Goal: Information Seeking & Learning: Learn about a topic

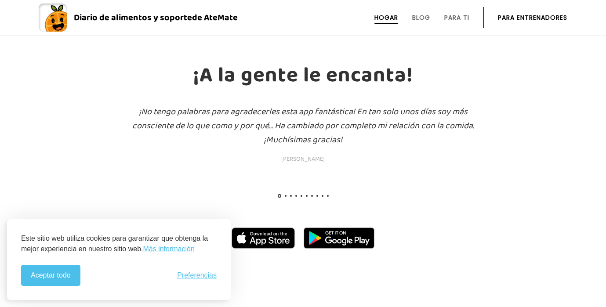
scroll to position [988, 0]
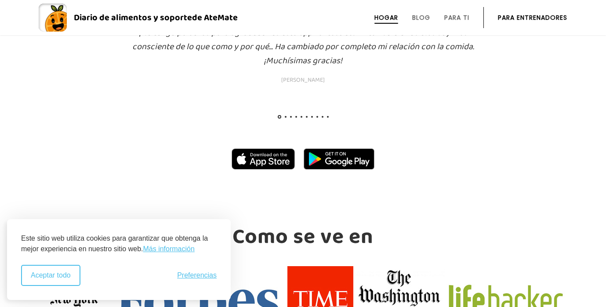
click at [58, 272] on font "Aceptar todo" at bounding box center [51, 274] width 40 height 7
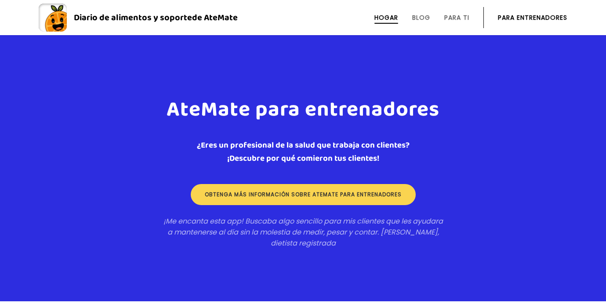
scroll to position [1393, 0]
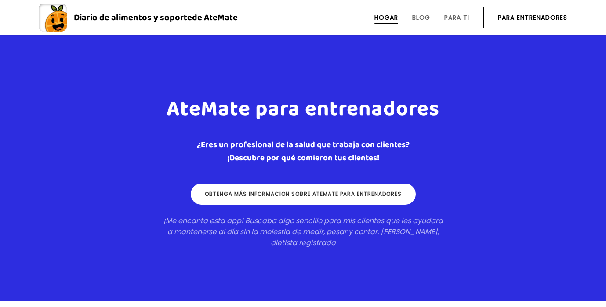
click at [363, 194] on font "Obtenga más información sobre ateMate para entrenadores" at bounding box center [303, 193] width 197 height 7
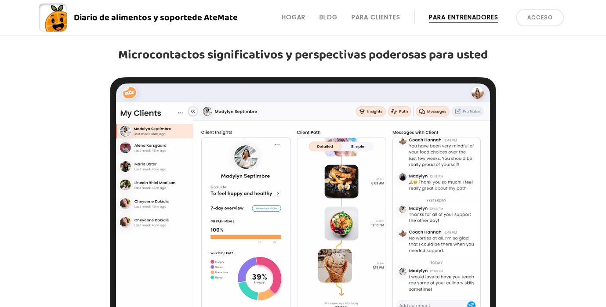
scroll to position [741, 0]
